Goal: Entertainment & Leisure: Consume media (video, audio)

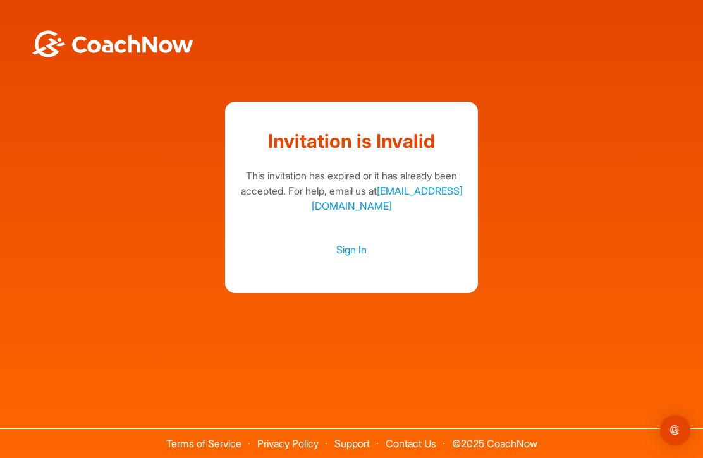
click at [355, 258] on link "Sign In" at bounding box center [351, 249] width 227 height 16
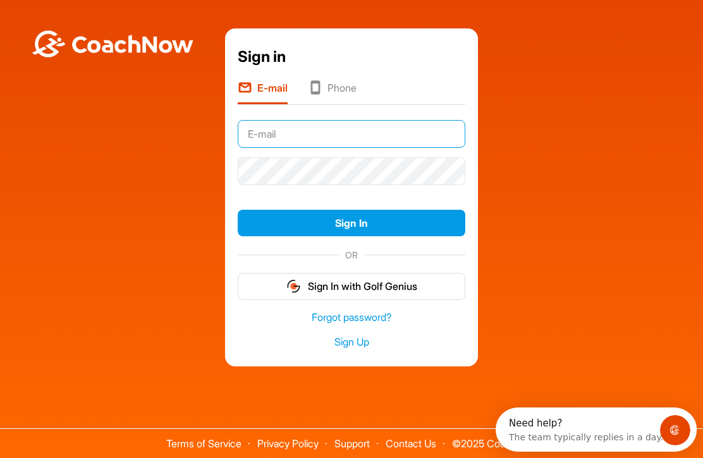
type input "[PERSON_NAME][EMAIL_ADDRESS][DOMAIN_NAME]"
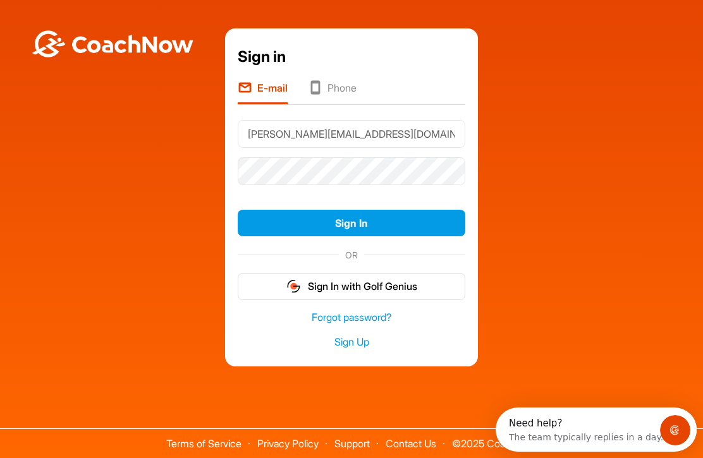
click at [351, 237] on button "Sign In" at bounding box center [351, 223] width 227 height 27
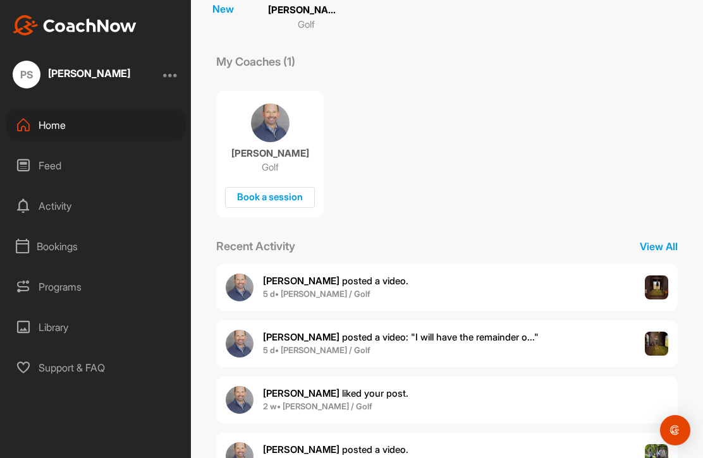
scroll to position [143, 0]
click at [267, 345] on b "5 d • [PERSON_NAME] / Golf" at bounding box center [316, 349] width 107 height 10
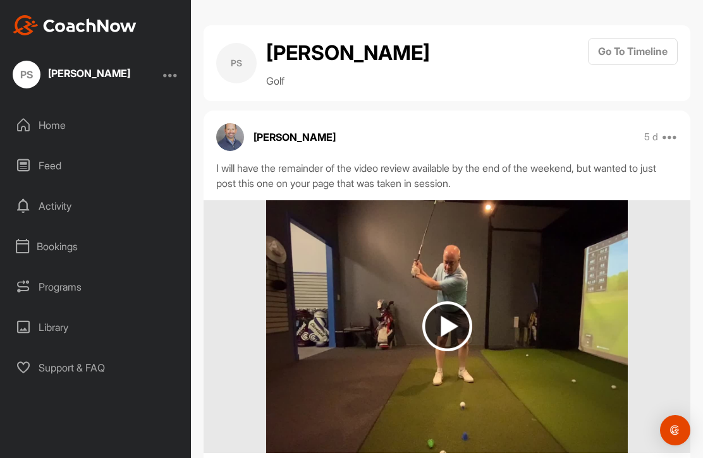
click at [449, 325] on img at bounding box center [447, 326] width 50 height 50
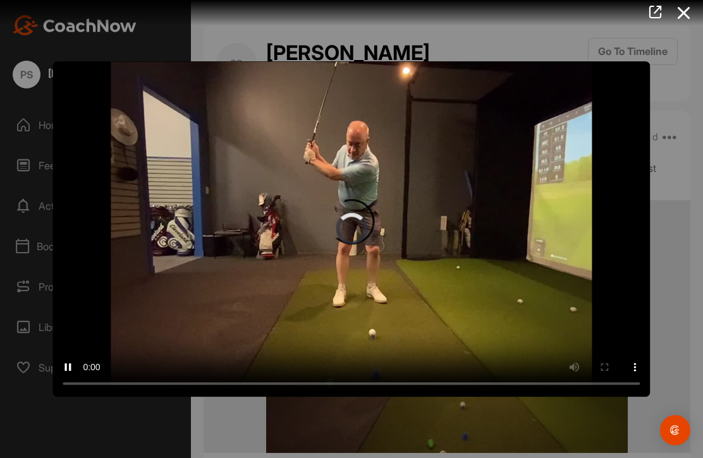
click at [351, 233] on video "Video Player" at bounding box center [350, 229] width 597 height 336
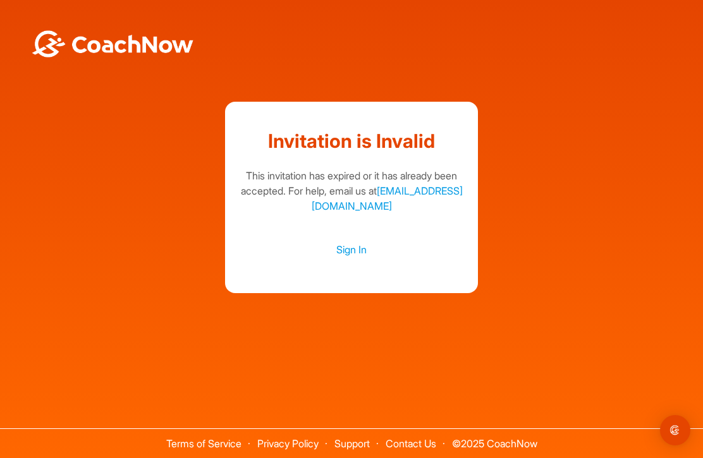
click at [347, 258] on link "Sign In" at bounding box center [351, 249] width 227 height 16
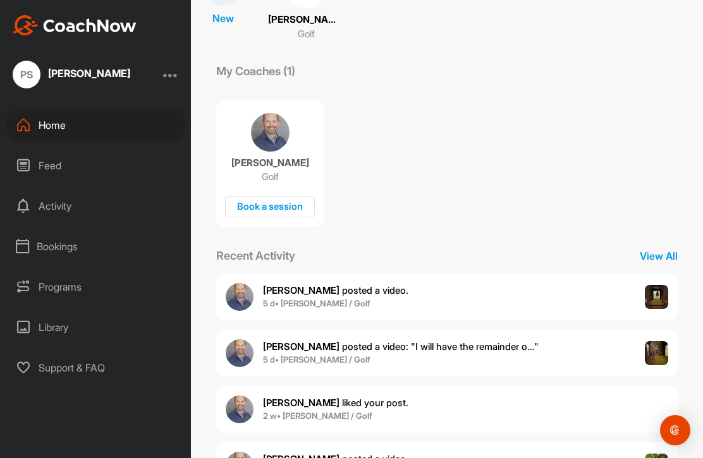
scroll to position [138, 0]
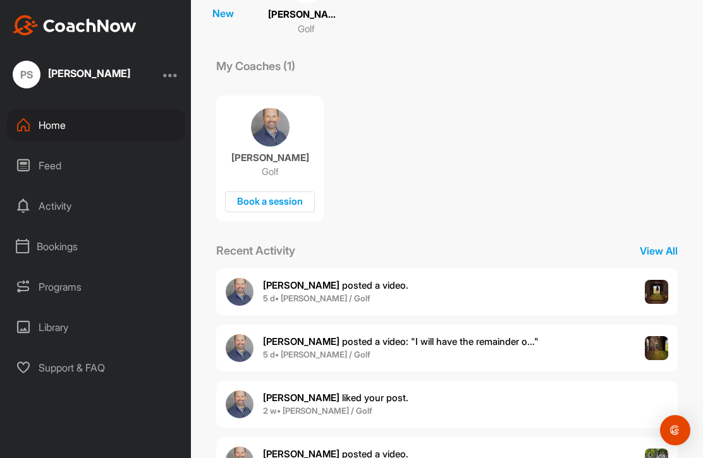
click at [264, 351] on b "5 d • [PERSON_NAME] / Golf" at bounding box center [316, 354] width 107 height 10
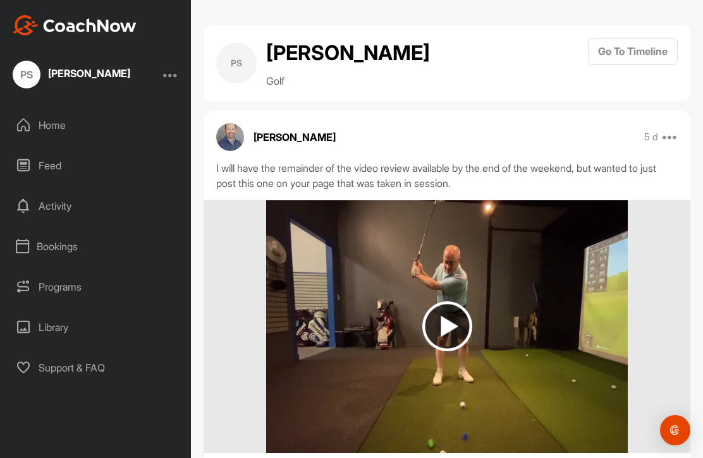
click at [444, 332] on img at bounding box center [447, 326] width 50 height 50
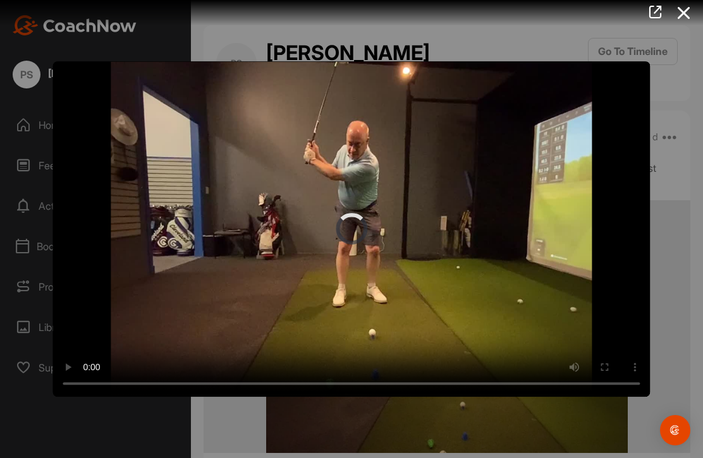
click at [341, 234] on video "Video Player" at bounding box center [350, 229] width 597 height 336
click at [64, 416] on div at bounding box center [351, 229] width 703 height 458
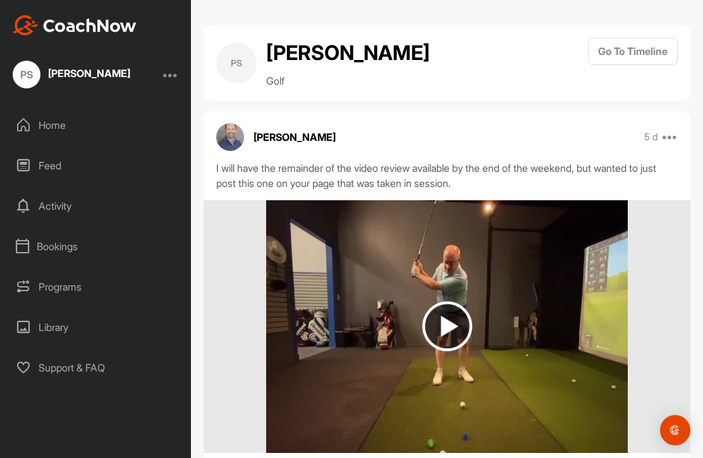
click at [43, 157] on div "Feed" at bounding box center [96, 166] width 178 height 32
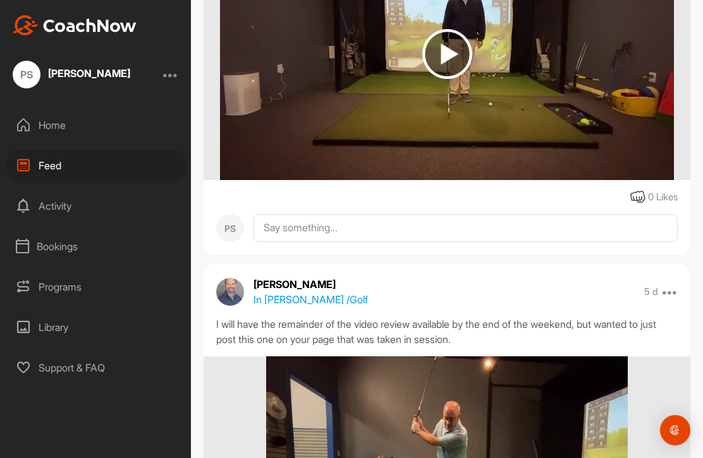
scroll to position [244, 0]
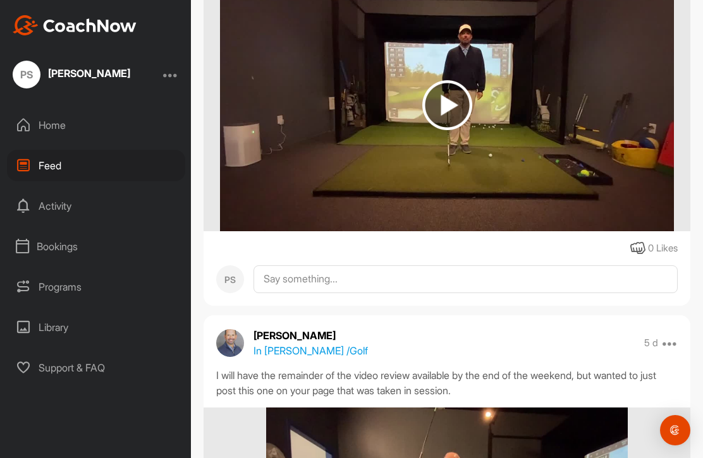
click at [442, 102] on img at bounding box center [447, 105] width 50 height 50
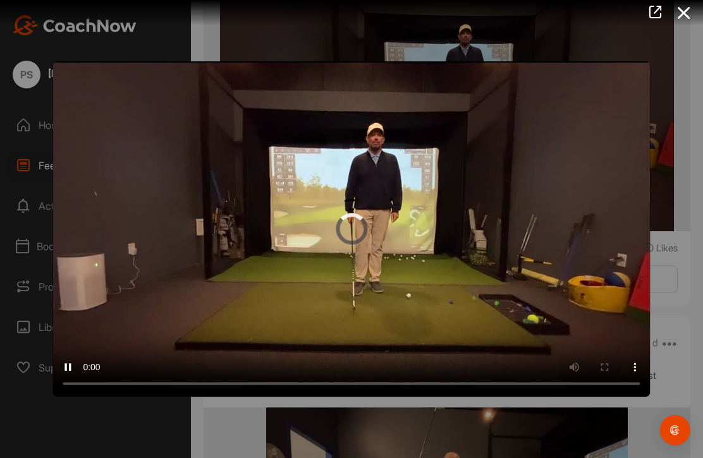
click at [349, 231] on video "Video Player" at bounding box center [350, 229] width 597 height 336
click at [126, 112] on video "Video Player" at bounding box center [350, 229] width 597 height 336
click at [83, 430] on div at bounding box center [351, 229] width 703 height 458
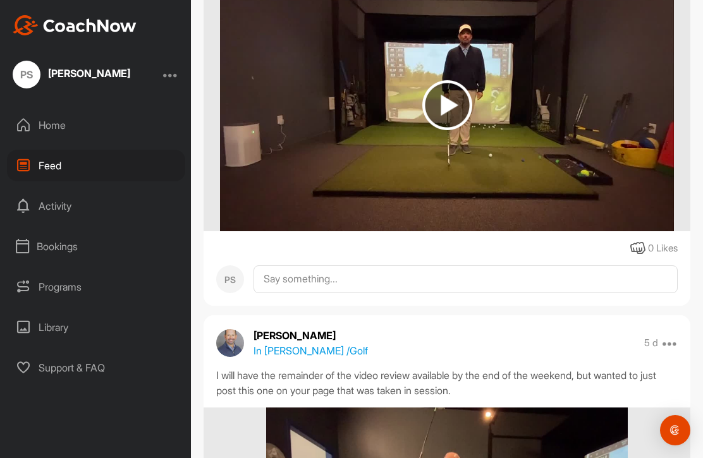
click at [48, 126] on div "Home" at bounding box center [96, 125] width 178 height 32
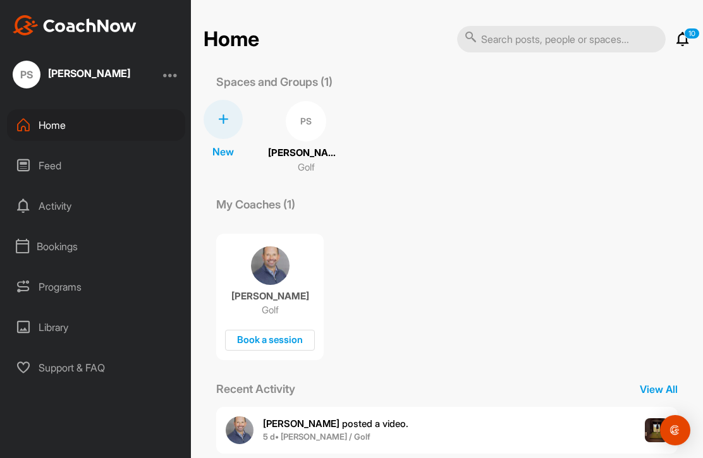
click at [45, 167] on div "Feed" at bounding box center [96, 166] width 178 height 32
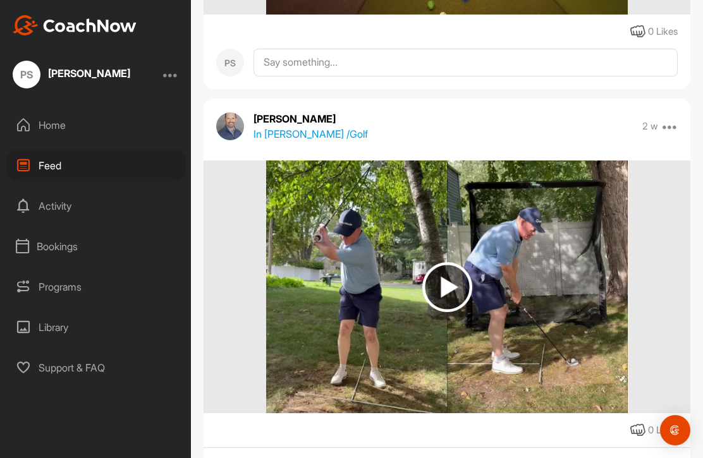
scroll to position [909, 0]
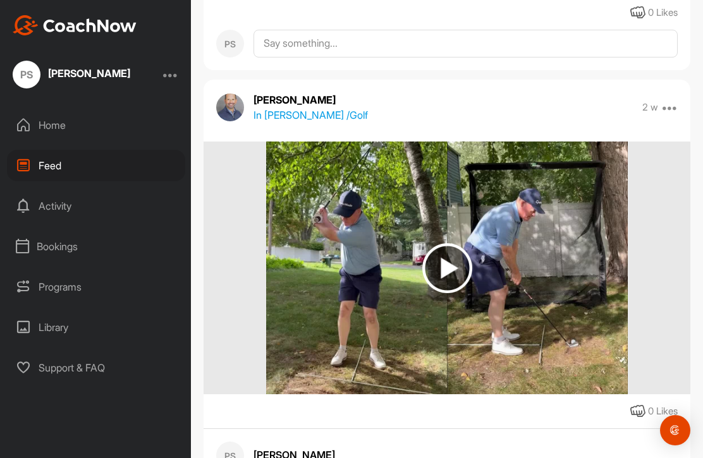
click at [46, 210] on div "Activity" at bounding box center [96, 206] width 178 height 32
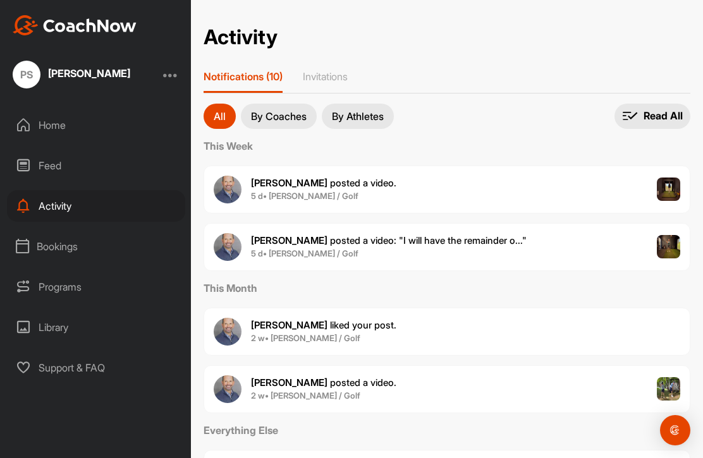
click at [43, 241] on div "Bookings" at bounding box center [96, 247] width 178 height 32
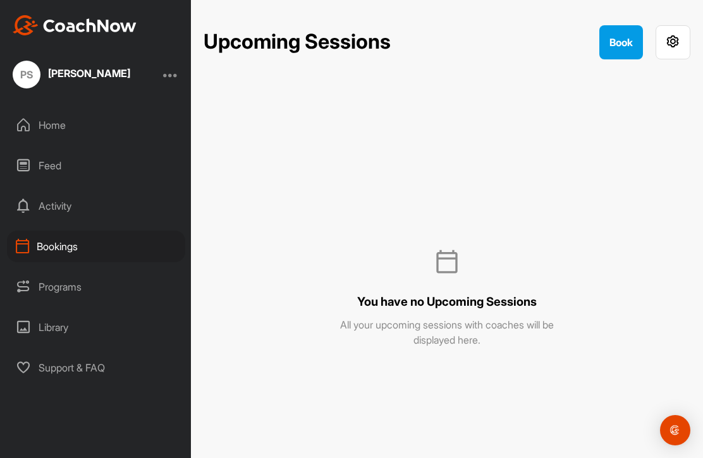
click at [40, 287] on div "Programs" at bounding box center [96, 287] width 178 height 32
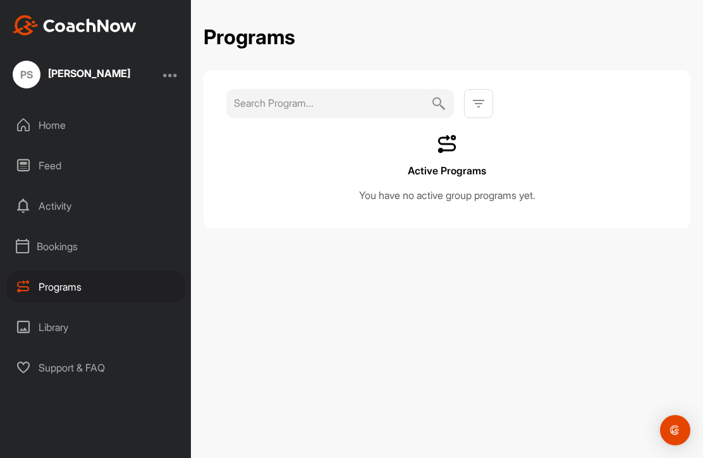
click at [36, 331] on div "Library" at bounding box center [96, 327] width 178 height 32
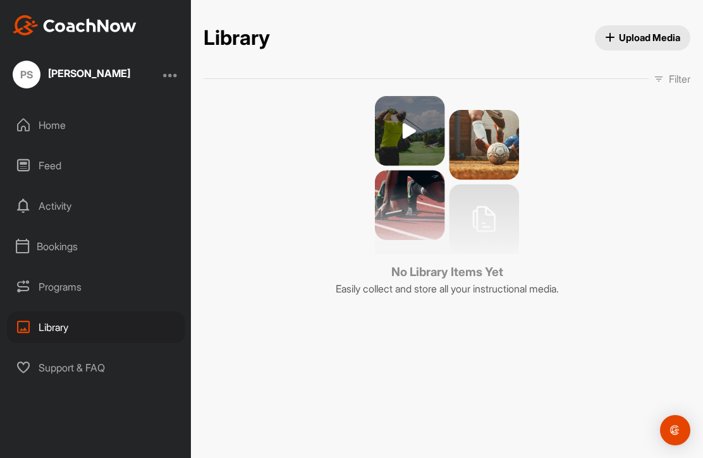
click at [31, 365] on div "Support & FAQ" at bounding box center [96, 368] width 178 height 32
click at [40, 128] on div "Home" at bounding box center [96, 125] width 178 height 32
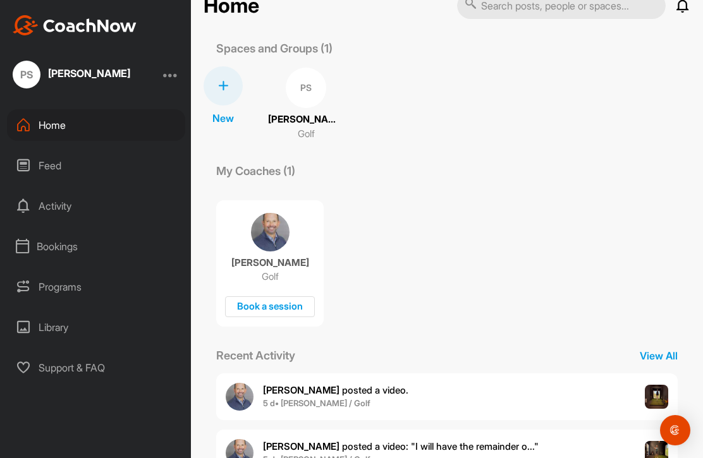
scroll to position [50, 0]
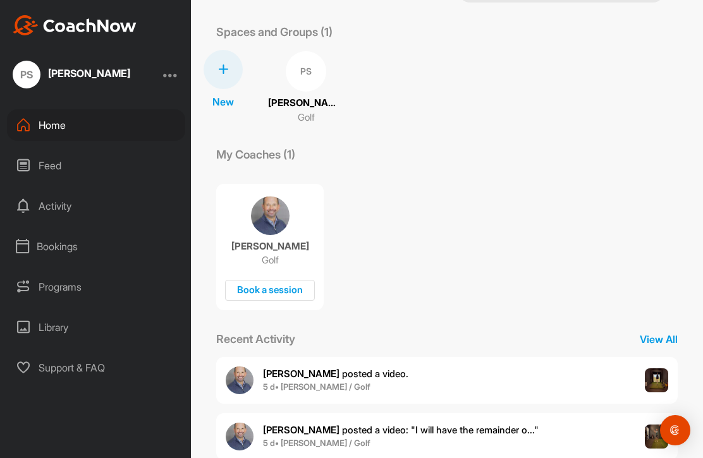
click at [44, 156] on div "Feed" at bounding box center [96, 166] width 178 height 32
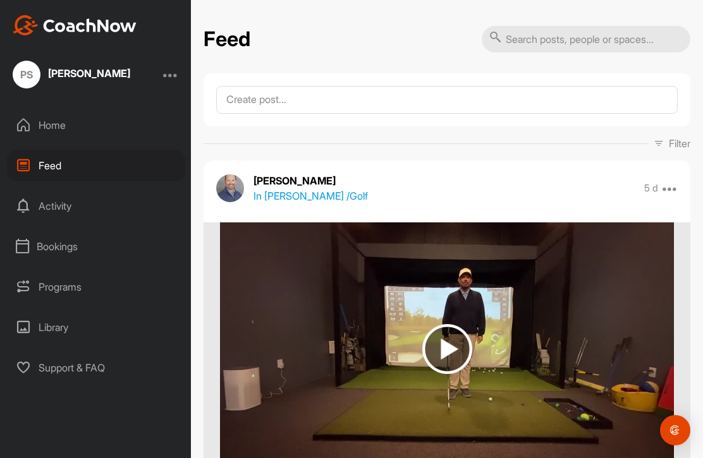
click at [47, 126] on div "Home" at bounding box center [96, 125] width 178 height 32
